Goal: Find specific page/section: Find specific page/section

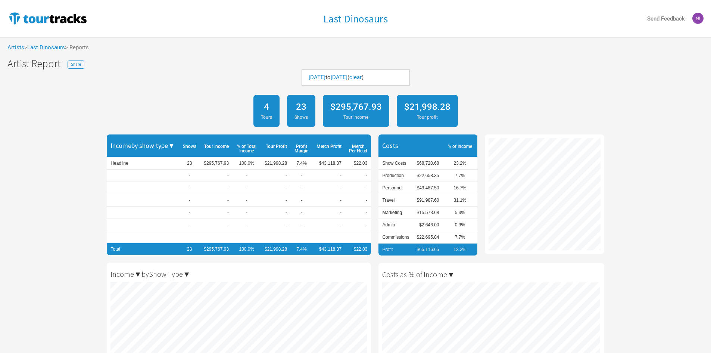
scroll to position [353, 711]
click at [326, 74] on link "[DATE]" at bounding box center [317, 77] width 17 height 7
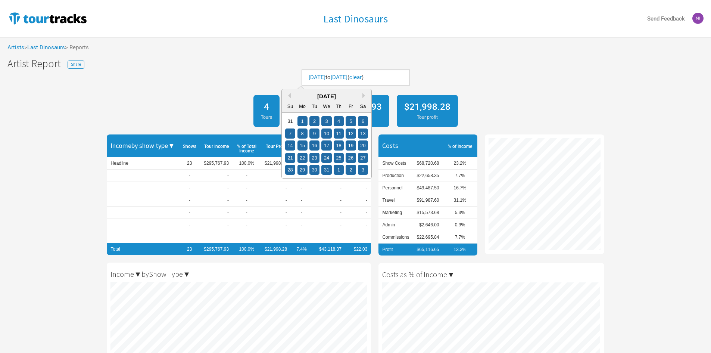
click at [364, 98] on div "Previous Month Next Month [DATE] Su Mo Tu We Th Fr Sa 31 1 2 3 4 5 6 7 8 9 10 1…" at bounding box center [327, 134] width 90 height 90
click at [364, 98] on div "[DATE]" at bounding box center [327, 96] width 90 height 8
click at [364, 95] on button "Next Month" at bounding box center [365, 95] width 5 height 5
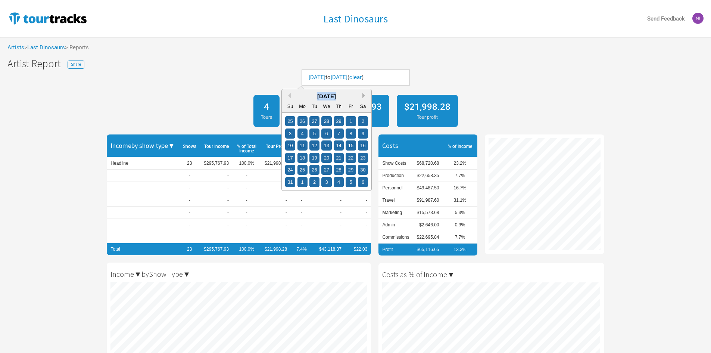
click at [364, 95] on button "Next Month" at bounding box center [365, 95] width 5 height 5
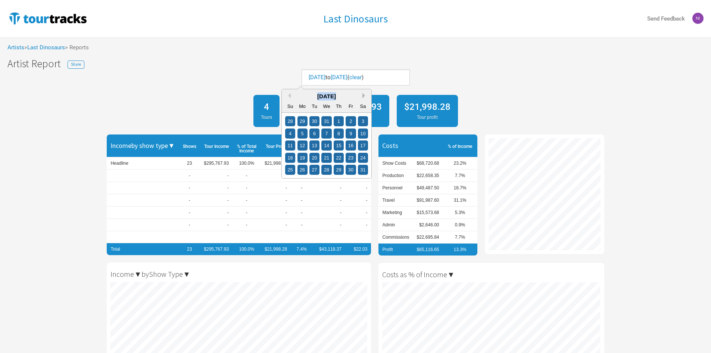
click at [364, 95] on button "Next Month" at bounding box center [365, 95] width 5 height 5
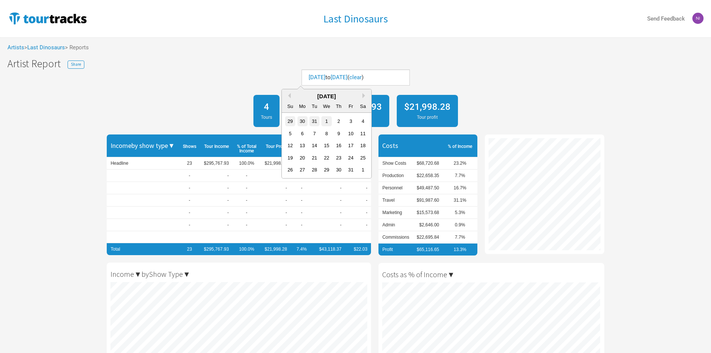
click at [324, 121] on div "1" at bounding box center [327, 121] width 10 height 10
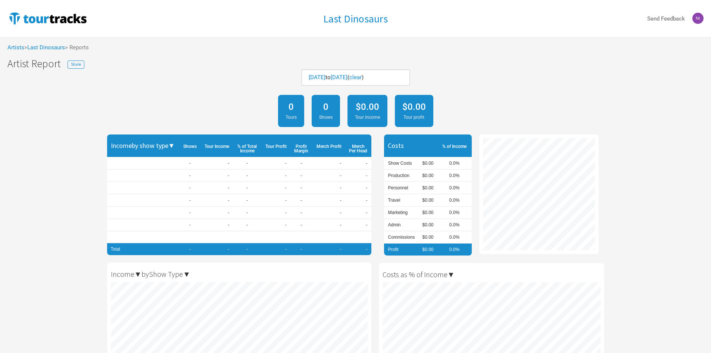
click at [348, 81] on div "[DATE]" at bounding box center [339, 78] width 17 height 8
click at [348, 80] on link "[DATE]" at bounding box center [339, 77] width 17 height 7
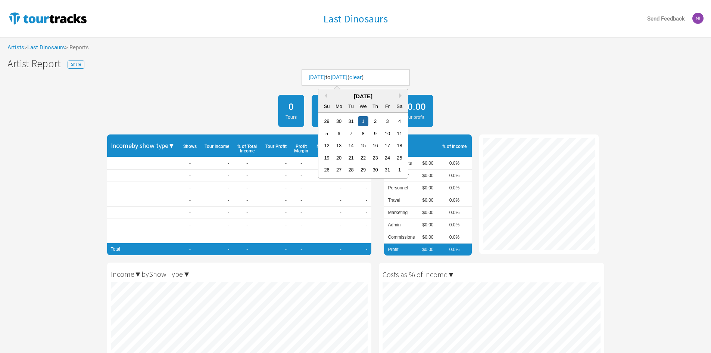
click at [398, 96] on div "[DATE]" at bounding box center [364, 96] width 90 height 8
click at [400, 96] on button "Next Month" at bounding box center [401, 95] width 5 height 5
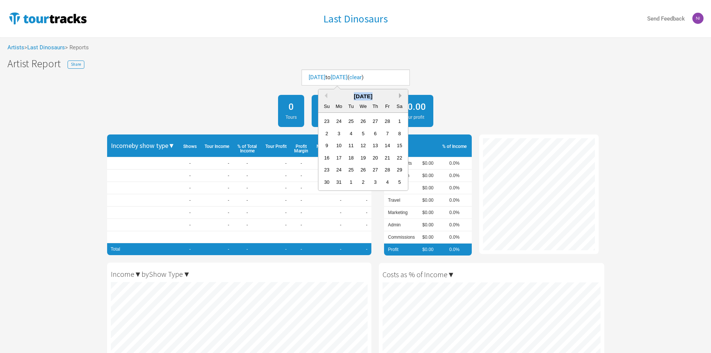
click at [400, 96] on button "Next Month" at bounding box center [401, 95] width 5 height 5
click at [327, 94] on button "Previous Month" at bounding box center [324, 95] width 5 height 5
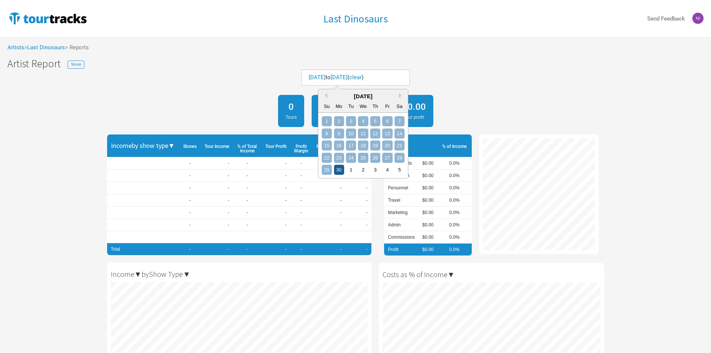
click at [338, 170] on div "30" at bounding box center [339, 170] width 10 height 10
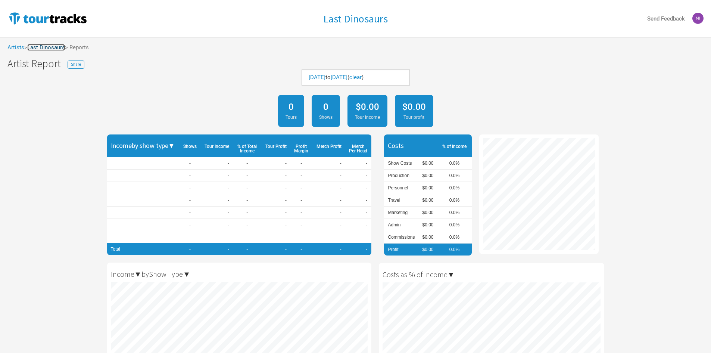
click at [57, 46] on link "Last Dinosaurs" at bounding box center [46, 47] width 38 height 7
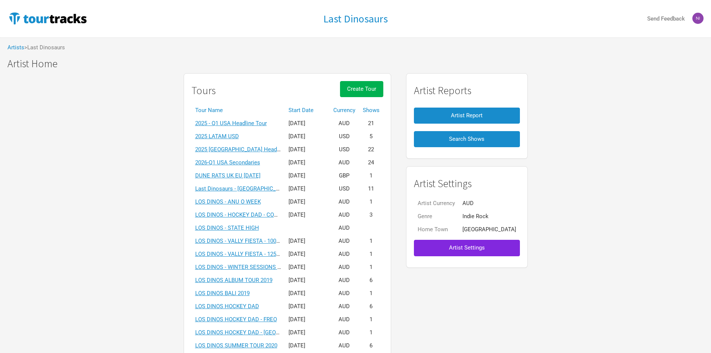
click at [315, 111] on th "Start Date" at bounding box center [307, 110] width 45 height 13
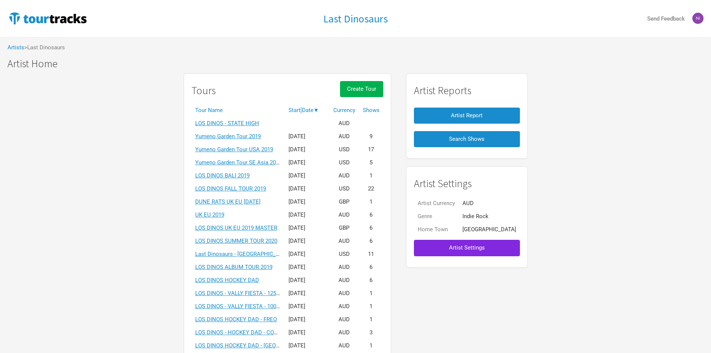
click at [315, 111] on th "Start Date ▼" at bounding box center [307, 110] width 45 height 13
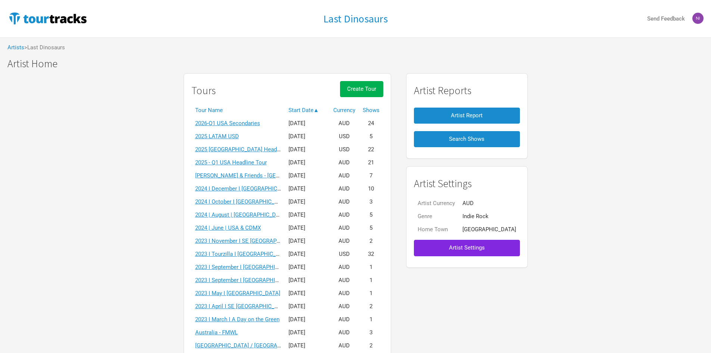
click at [264, 93] on div "Tours Create Tour" at bounding box center [288, 92] width 192 height 23
click at [244, 173] on link "[PERSON_NAME] & Friends - [GEOGRAPHIC_DATA]/ EU 2025" at bounding box center [270, 175] width 150 height 7
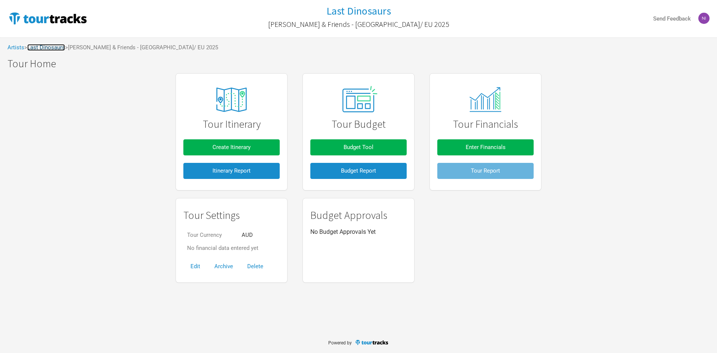
click at [62, 49] on link "Last Dinosaurs" at bounding box center [46, 47] width 38 height 7
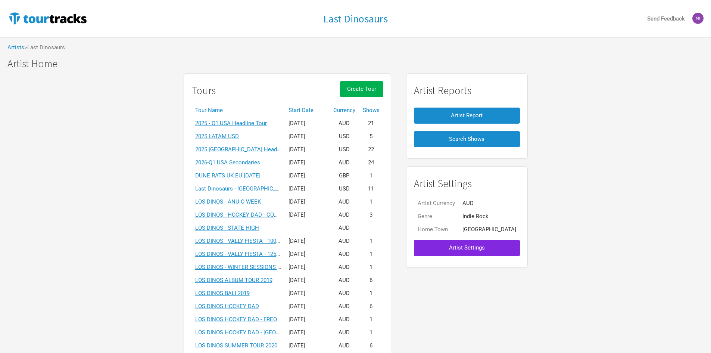
click at [270, 87] on div "Tours Create Tour" at bounding box center [288, 92] width 192 height 23
click at [270, 81] on div "Tours Create Tour" at bounding box center [288, 92] width 192 height 23
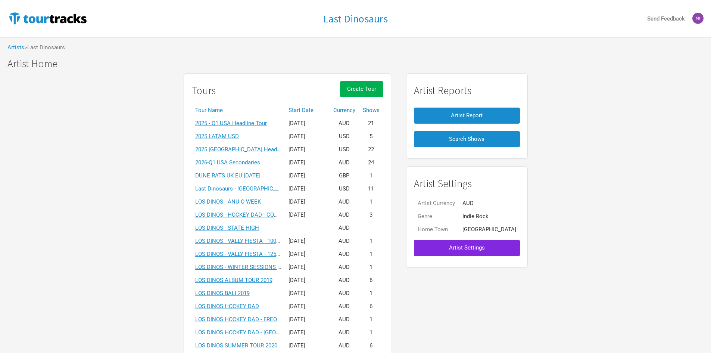
click at [214, 69] on h1 "Artist Home" at bounding box center [359, 64] width 704 height 12
click at [212, 63] on h1 "Artist Home" at bounding box center [359, 64] width 704 height 12
click at [237, 83] on div "Tours Create Tour" at bounding box center [288, 92] width 192 height 23
